Goal: Complete application form

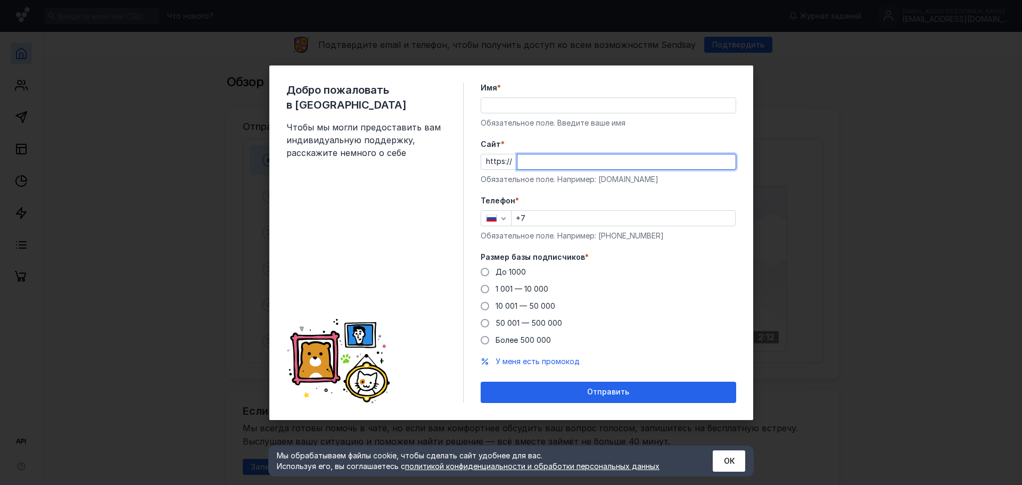
click at [544, 157] on input "Cайт *" at bounding box center [627, 161] width 218 height 15
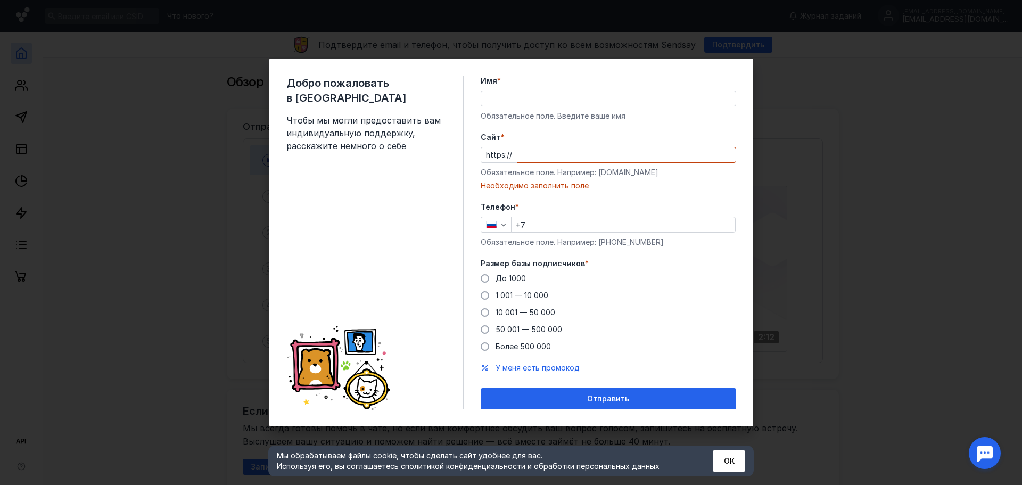
click at [531, 114] on div "Имя * Обязательное поле. Введите ваше имя" at bounding box center [609, 99] width 256 height 46
click at [532, 101] on input "Имя *" at bounding box center [608, 98] width 255 height 15
click at [544, 95] on input "Имя *" at bounding box center [608, 98] width 255 height 15
type input "Розалина"
click at [528, 163] on div "Cайт * https:// Обязательное поле. Например: [DOMAIN_NAME] Необходимо заполнить…" at bounding box center [609, 161] width 256 height 59
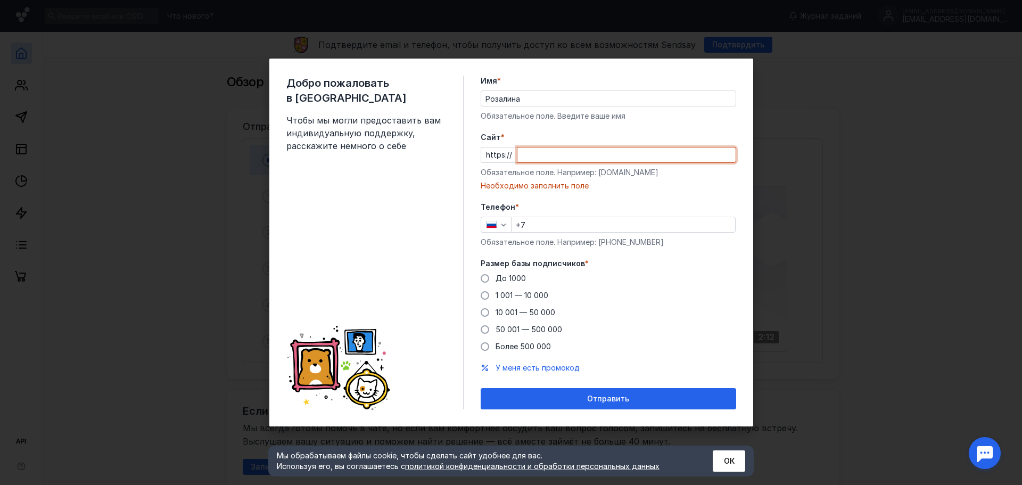
click at [553, 151] on input "Cайт *" at bounding box center [627, 154] width 218 height 15
paste input "[DOMAIN_NAME][URL]"
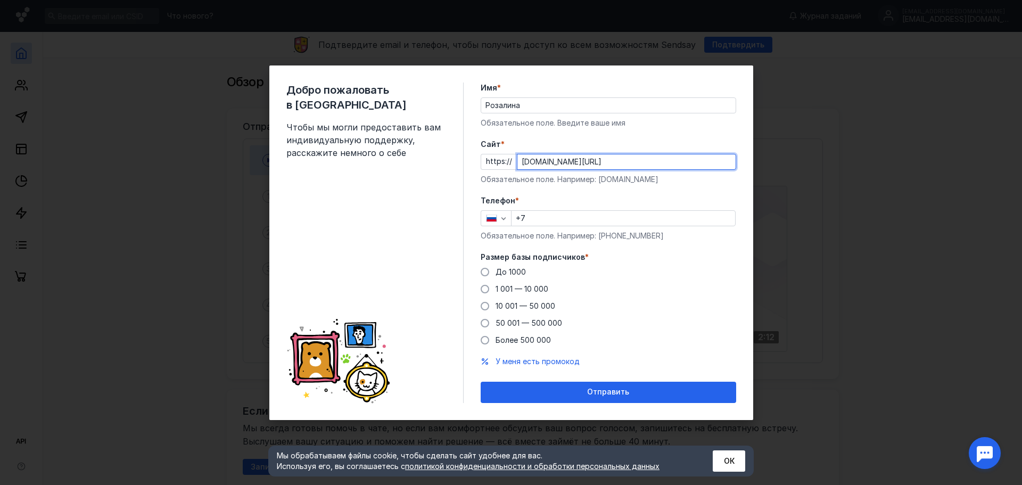
type input "[DOMAIN_NAME][URL]"
click at [572, 226] on div "+7" at bounding box center [623, 218] width 225 height 16
click at [562, 222] on input "+7" at bounding box center [624, 218] width 224 height 15
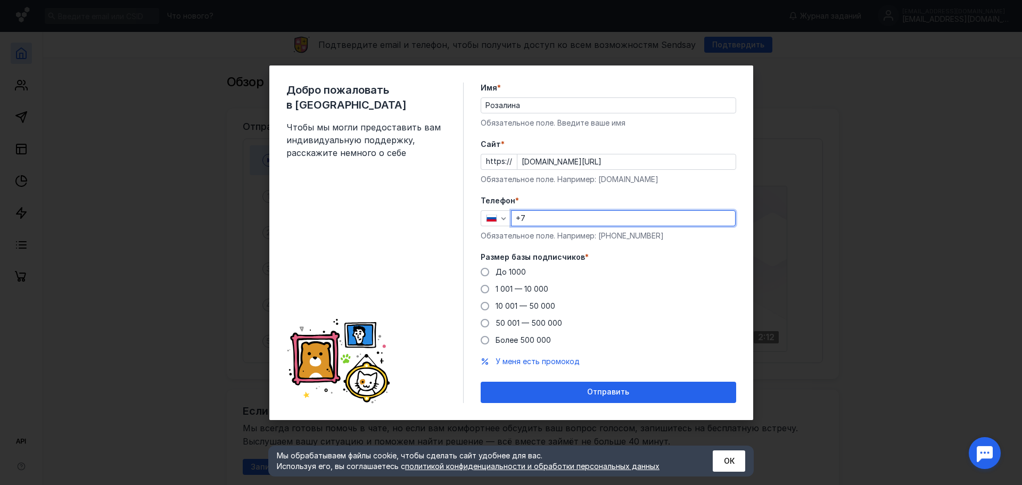
type input "[PHONE_NUMBER]"
click at [502, 276] on div "До 1000" at bounding box center [511, 272] width 30 height 11
click at [0, 0] on input "До 1000" at bounding box center [0, 0] width 0 height 0
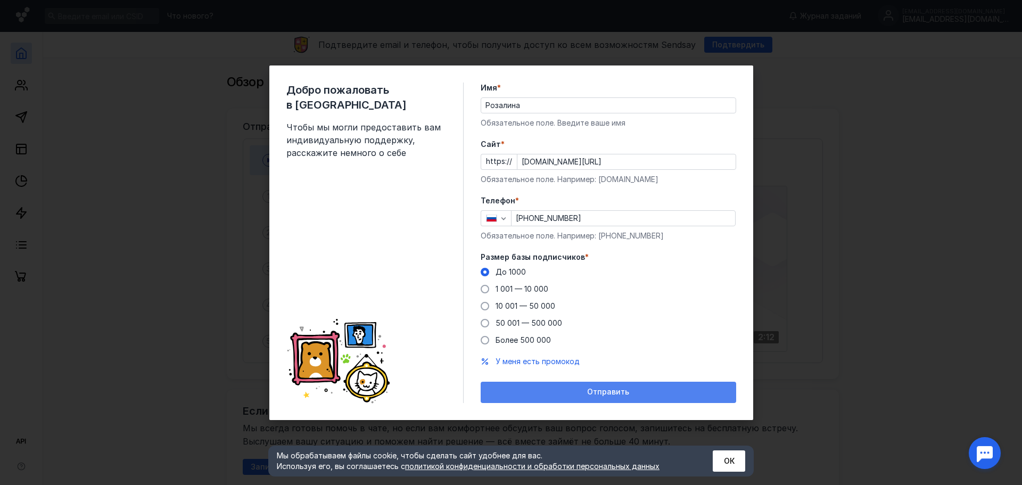
click at [564, 391] on div "Отправить" at bounding box center [608, 392] width 245 height 9
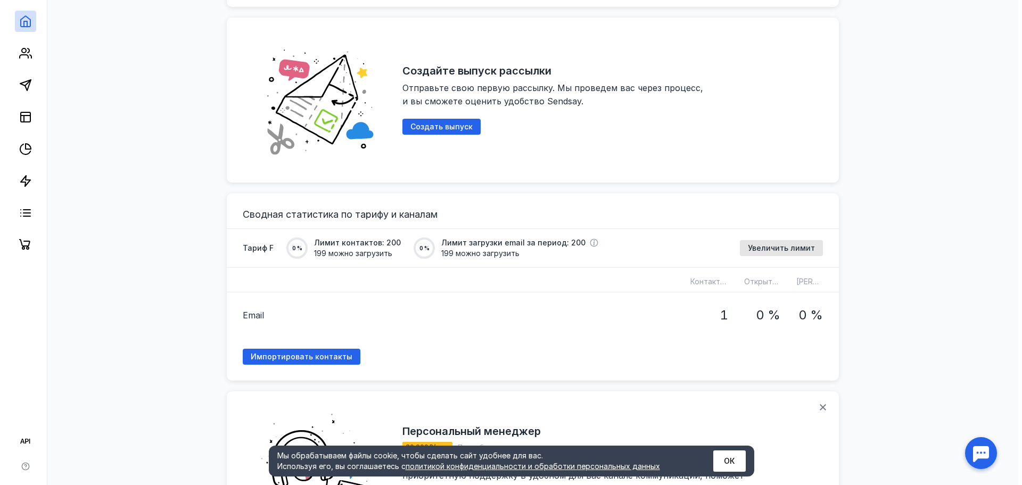
scroll to position [479, 0]
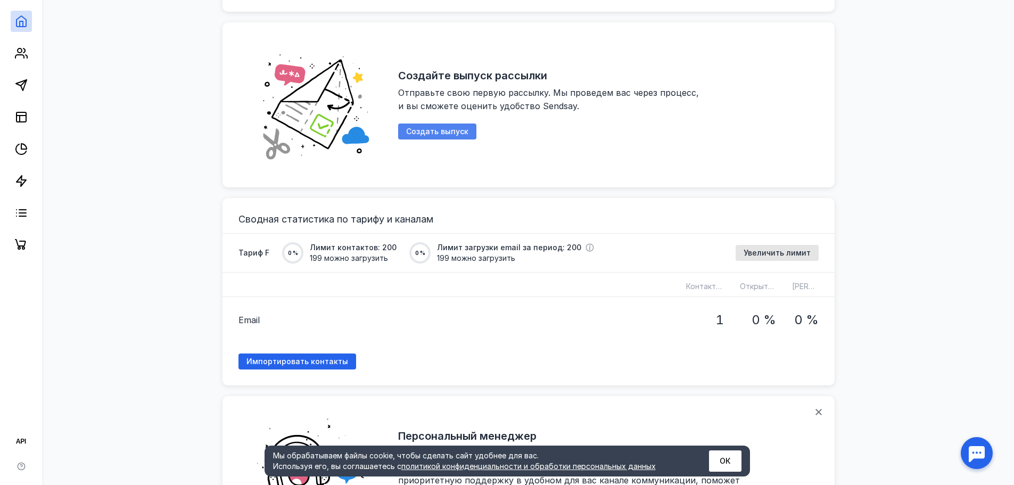
click at [433, 132] on span "Создать выпуск" at bounding box center [437, 131] width 62 height 9
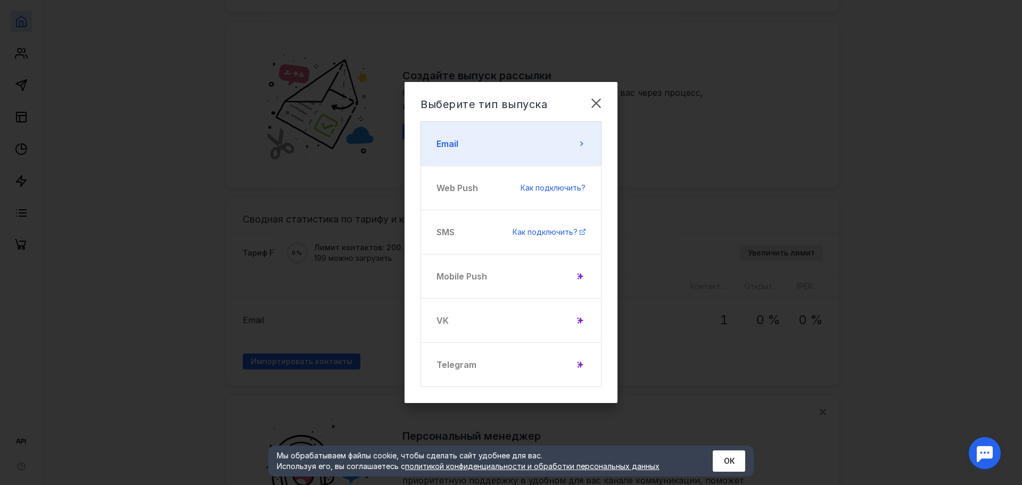
click at [508, 134] on button "Email" at bounding box center [511, 143] width 181 height 45
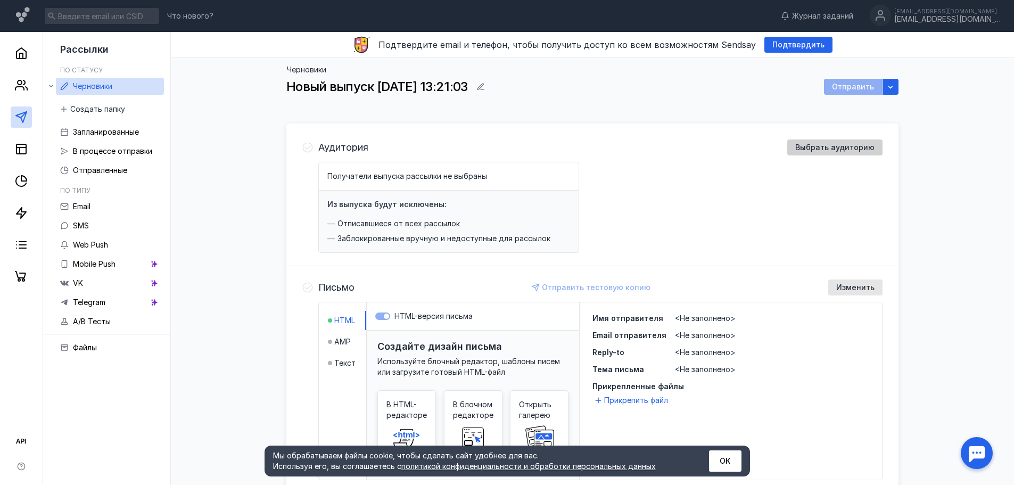
click at [802, 146] on span "Выбрать аудиторию" at bounding box center [834, 147] width 79 height 9
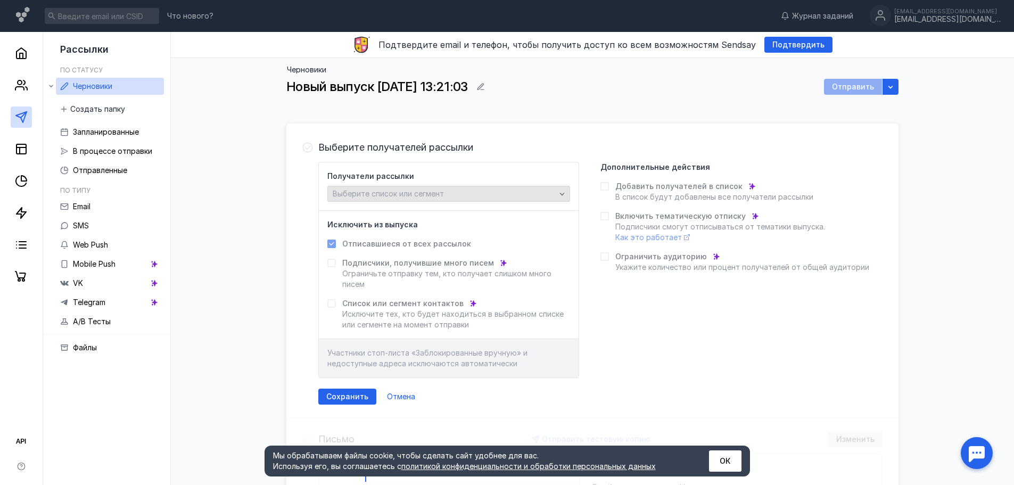
click at [447, 192] on div "Выберите список или сегмент" at bounding box center [444, 194] width 228 height 9
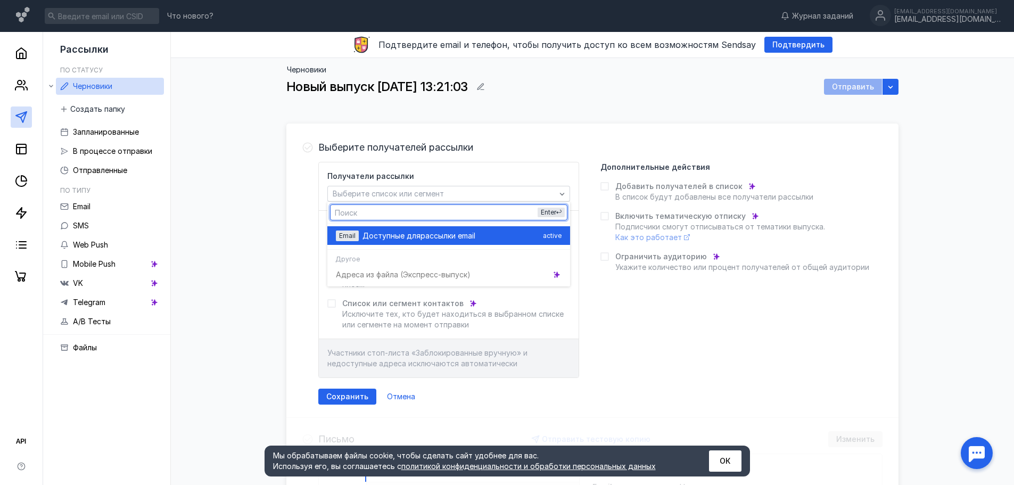
click at [447, 231] on span "рассылки email" at bounding box center [448, 236] width 55 height 11
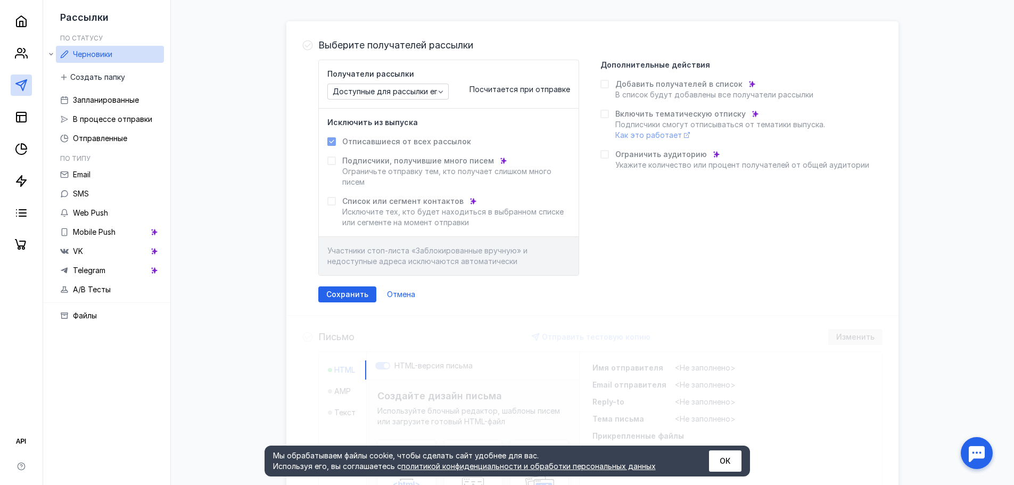
scroll to position [106, 0]
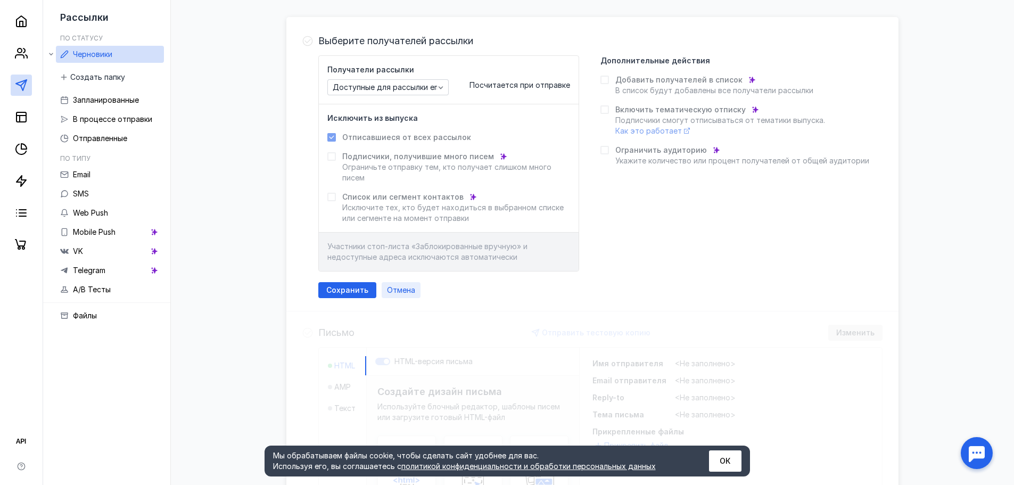
click at [397, 295] on div "Отмена" at bounding box center [401, 290] width 39 height 16
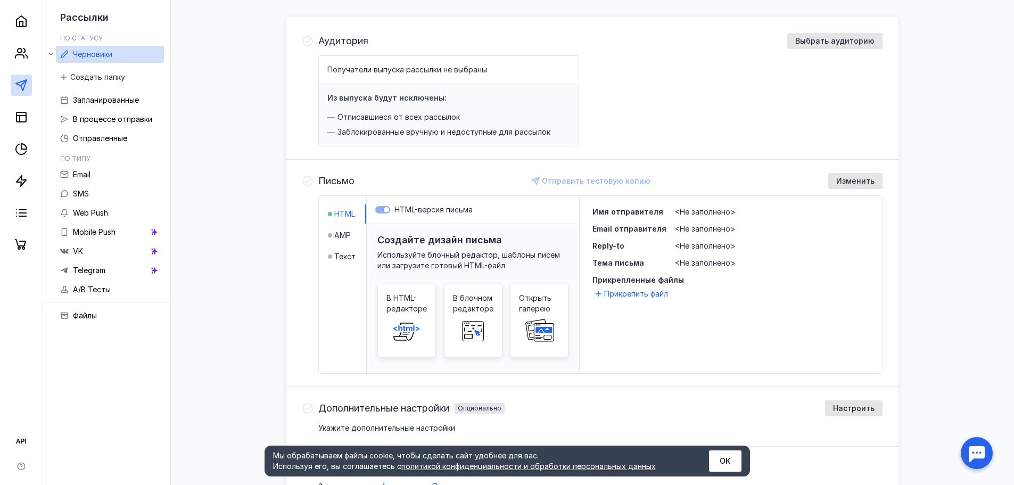
click at [672, 78] on div "Получатели выпуска рассылки не выбраны Из выпуска будут исключены: Отписавшиеся…" at bounding box center [600, 100] width 564 height 91
